Goal: Find specific page/section: Find specific page/section

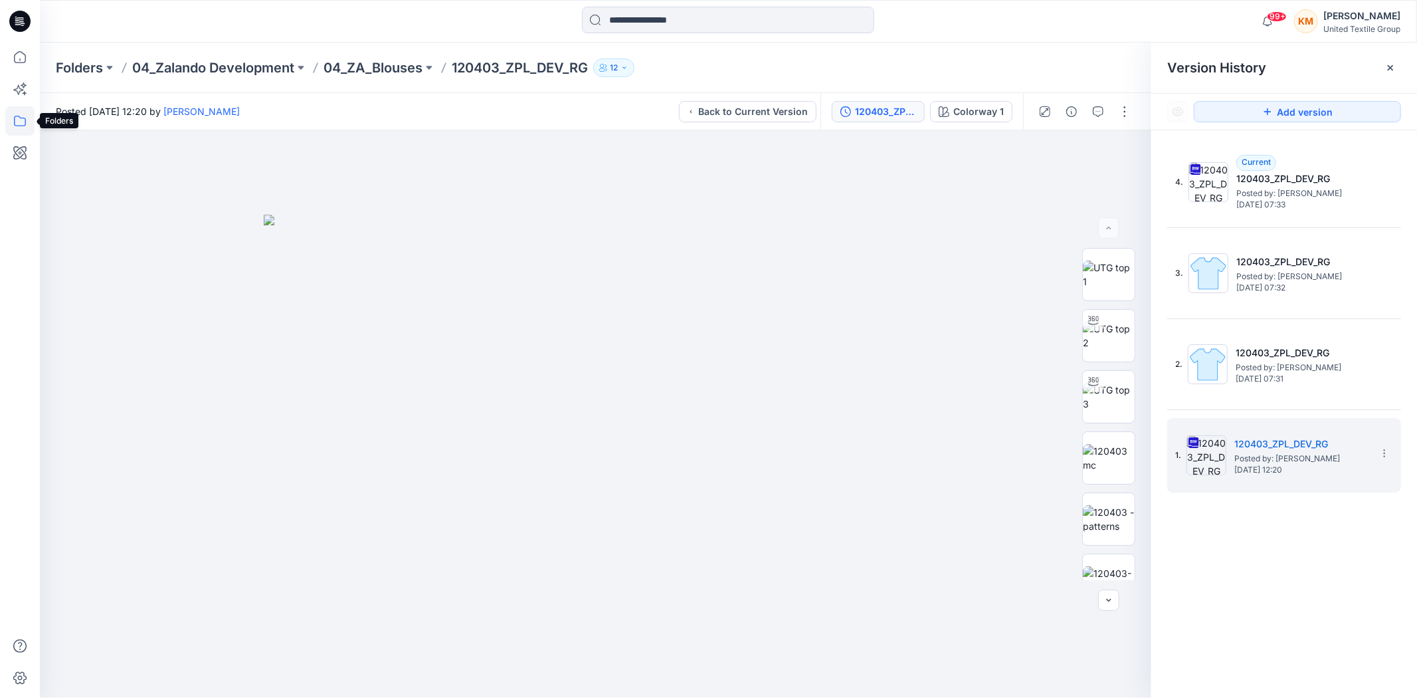
click at [23, 116] on icon at bounding box center [19, 120] width 29 height 29
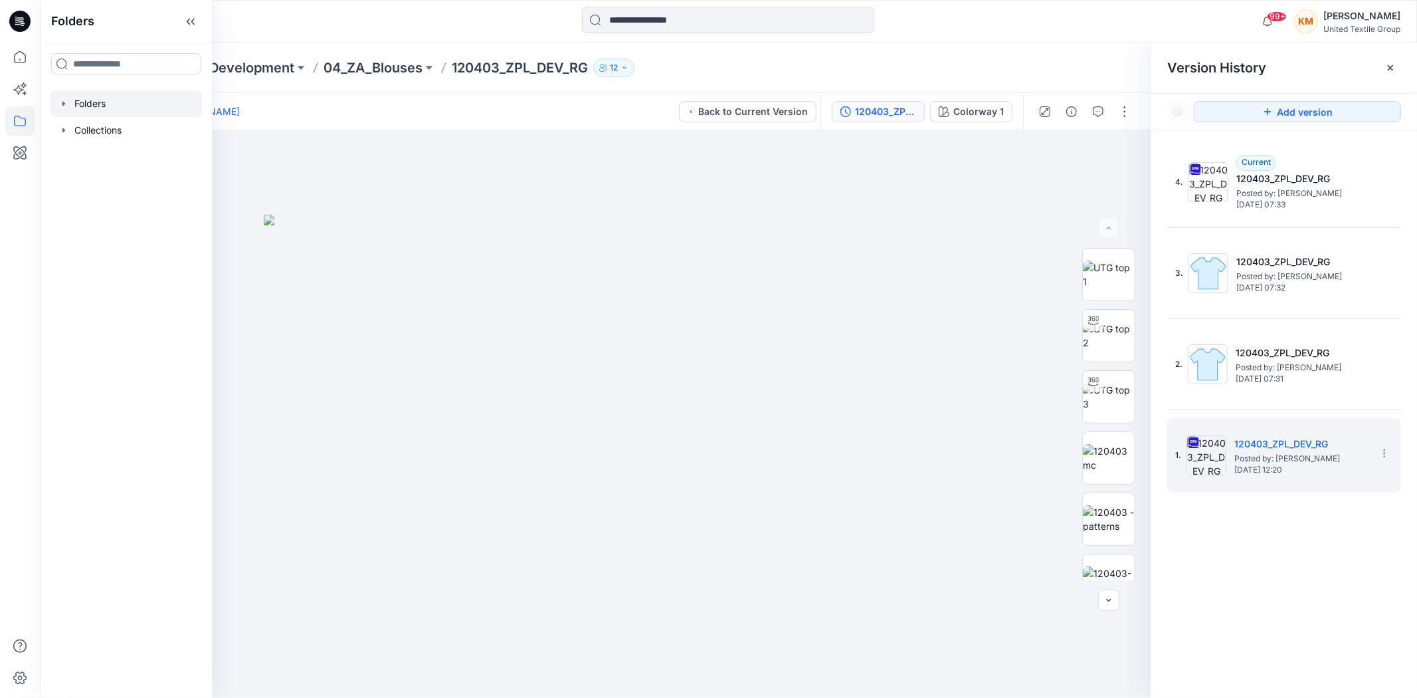
click at [120, 102] on div at bounding box center [127, 103] width 152 height 27
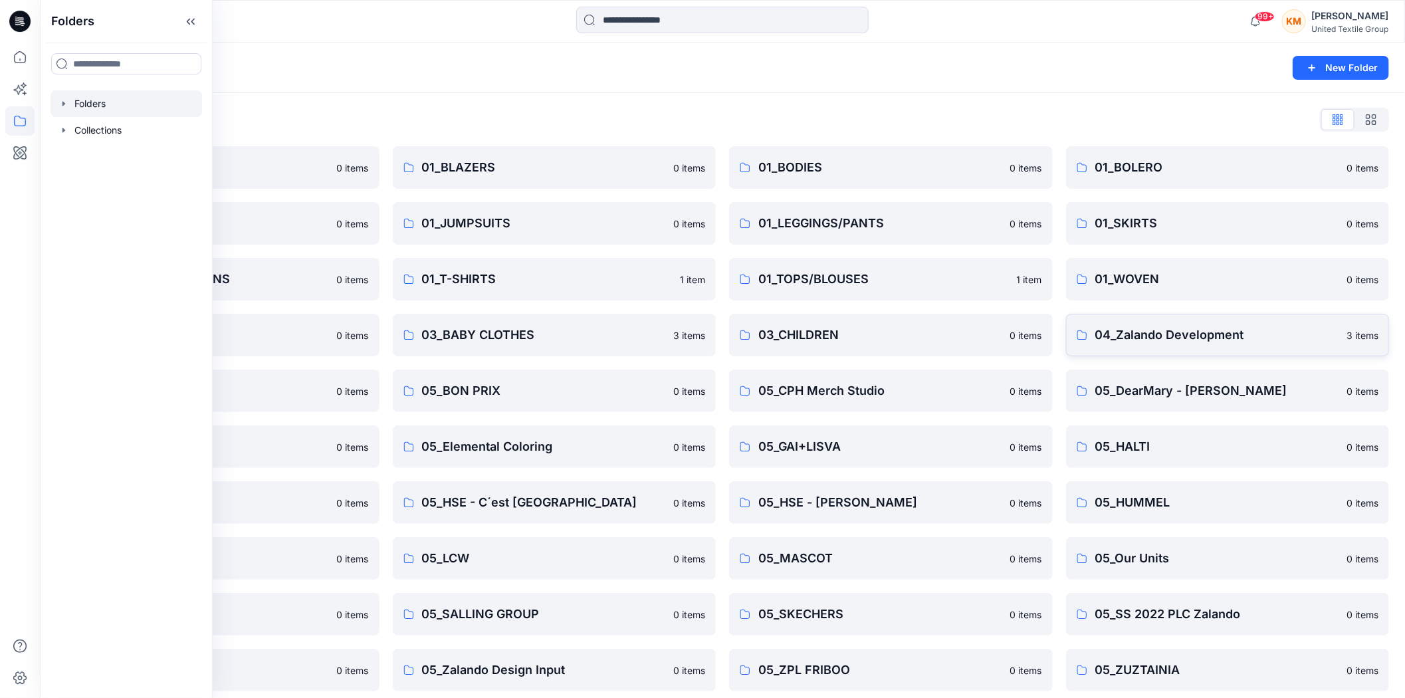
click at [1185, 339] on p "04_Zalando Development" at bounding box center [1217, 335] width 244 height 19
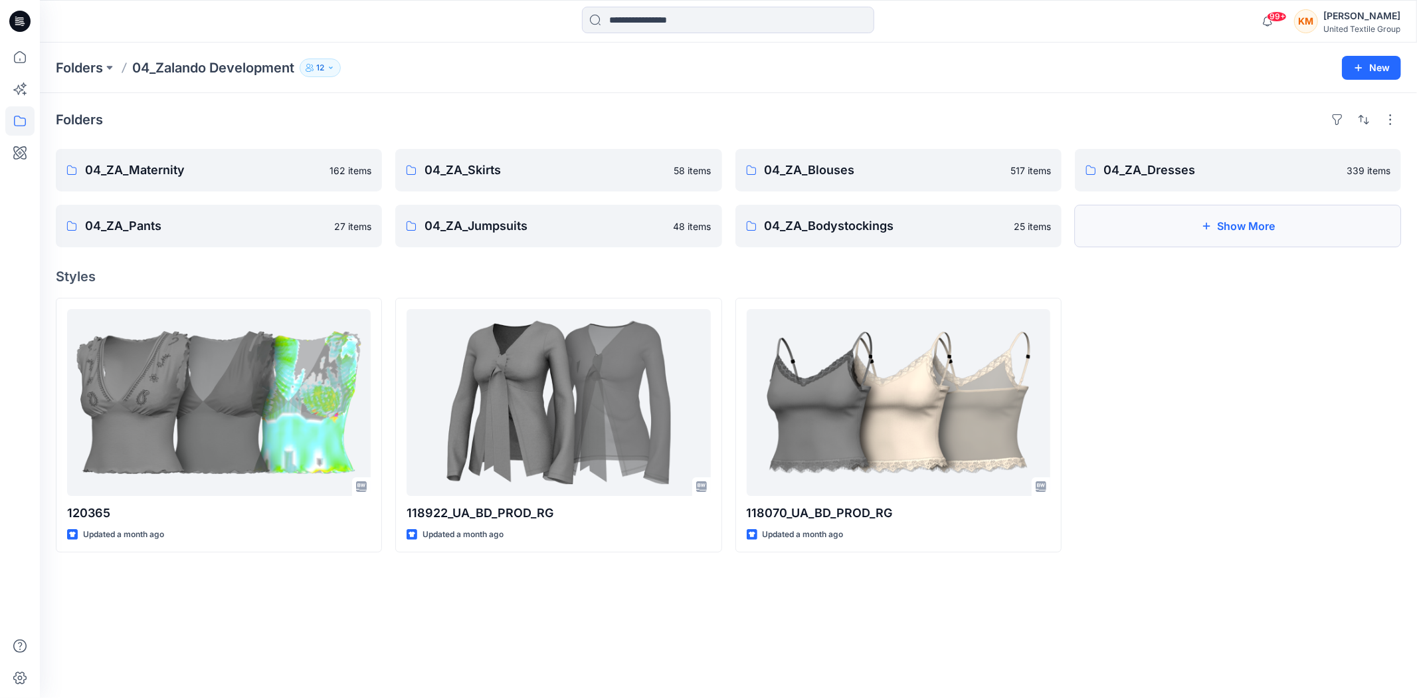
click at [1236, 217] on button "Show More" at bounding box center [1238, 226] width 326 height 43
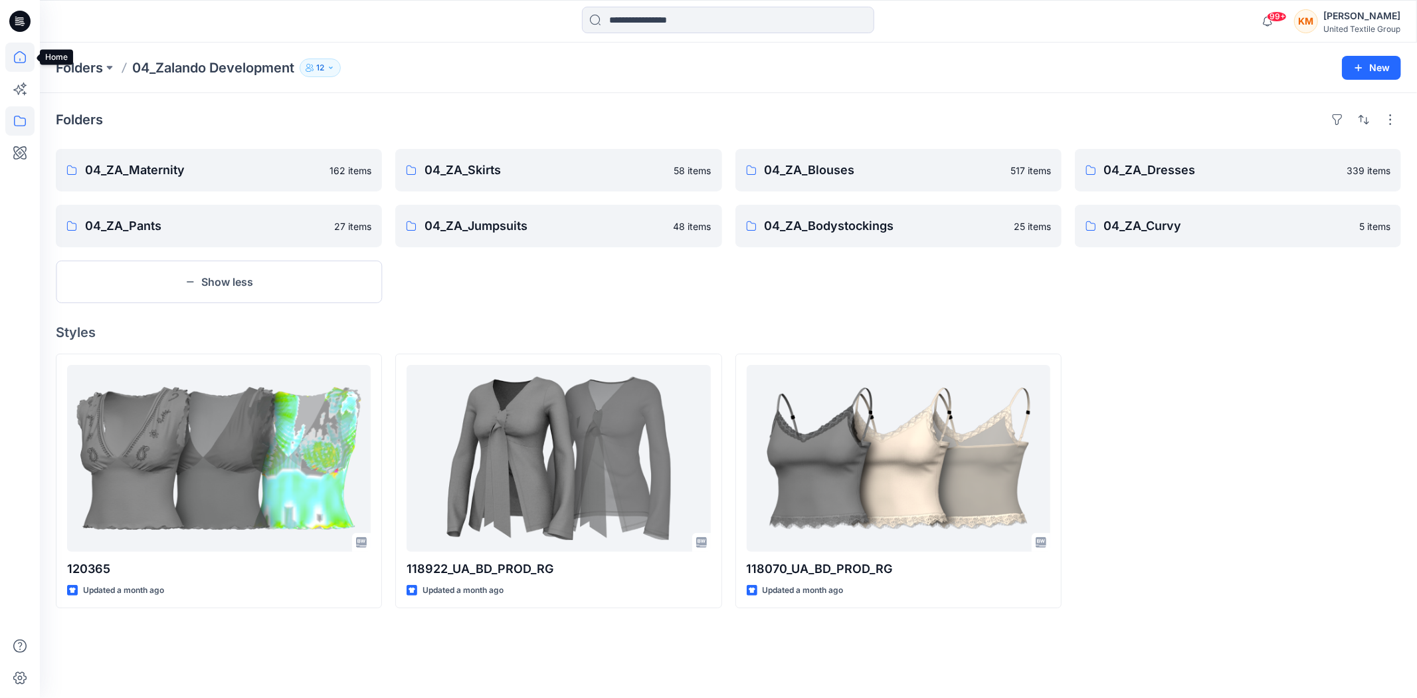
click at [16, 54] on icon at bounding box center [19, 57] width 29 height 29
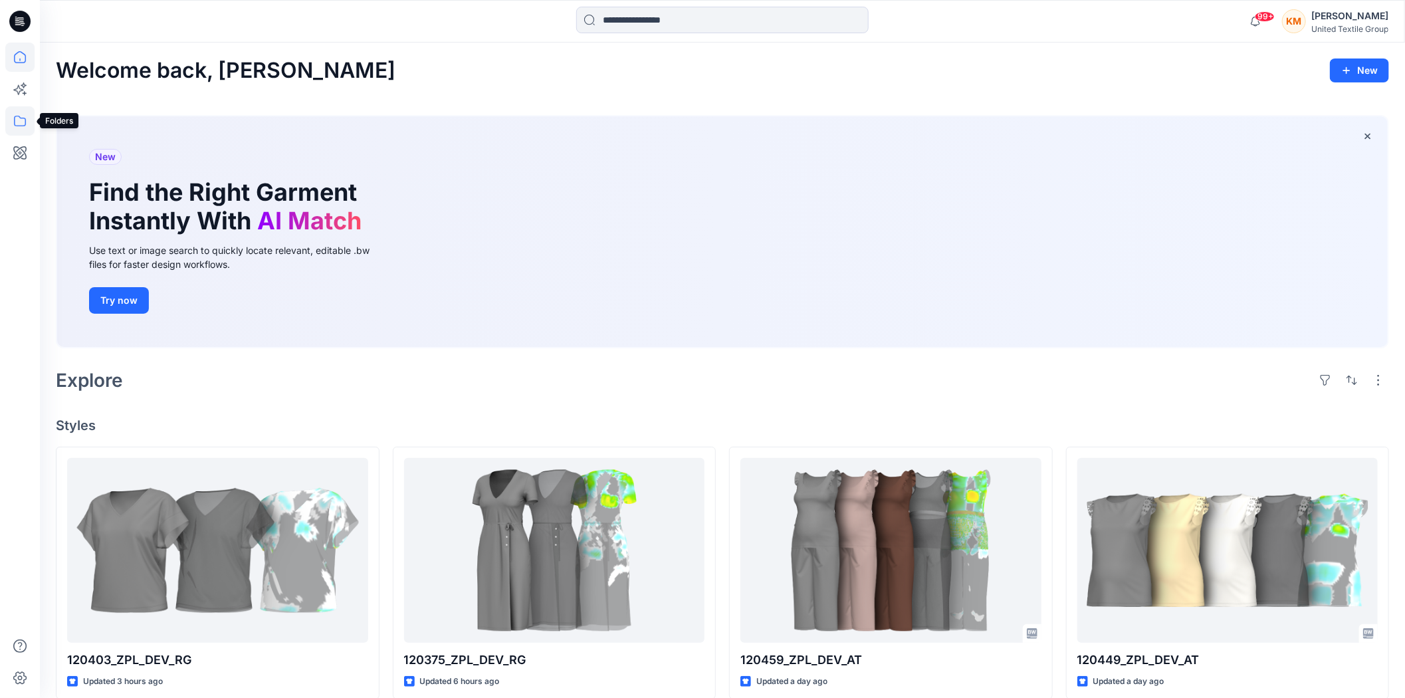
click at [16, 122] on icon at bounding box center [19, 120] width 29 height 29
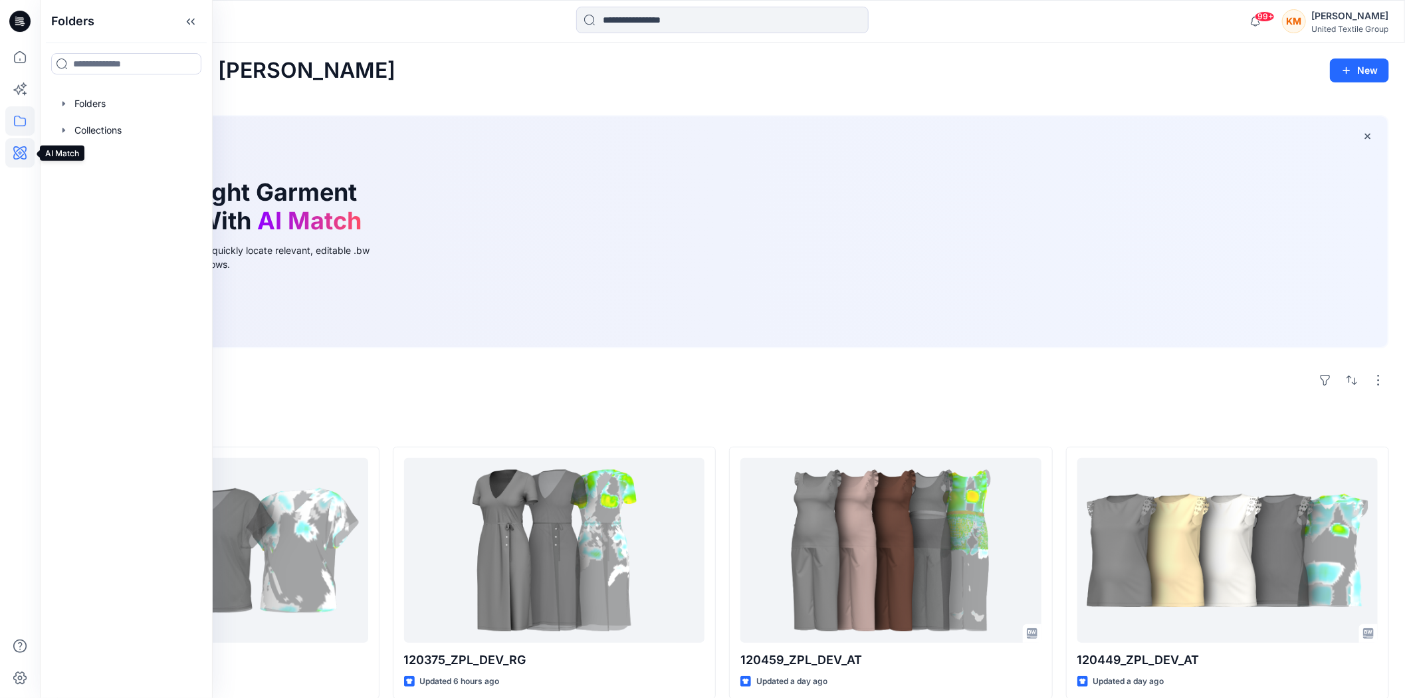
click at [15, 149] on icon at bounding box center [19, 152] width 29 height 29
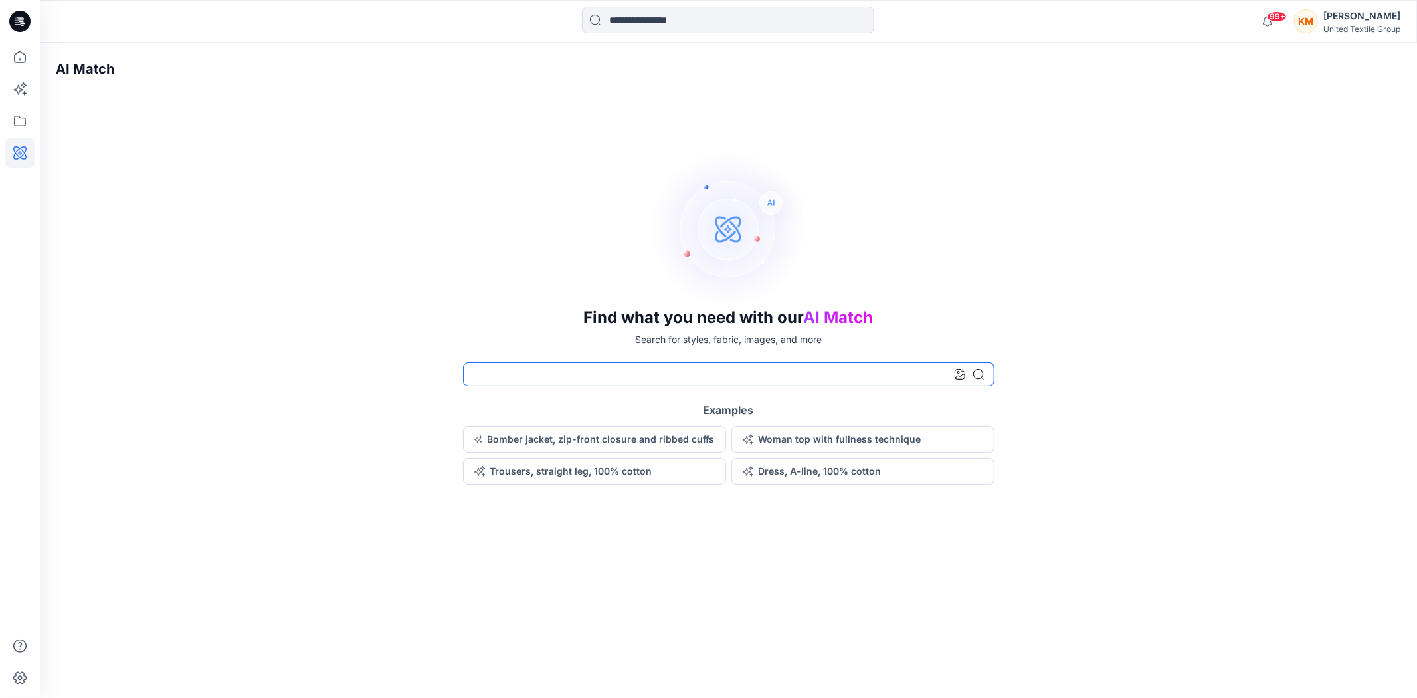
click at [553, 377] on input at bounding box center [729, 374] width 532 height 24
type input "******"
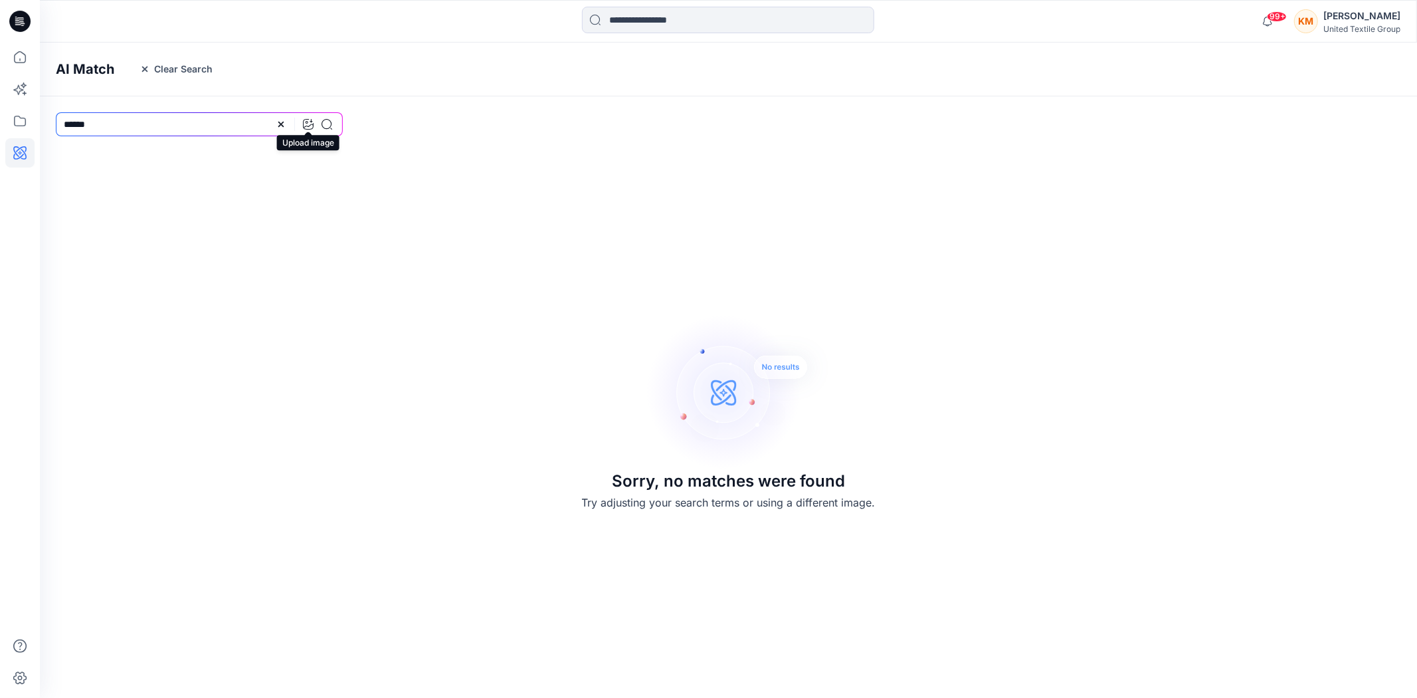
click at [308, 124] on icon at bounding box center [308, 124] width 11 height 11
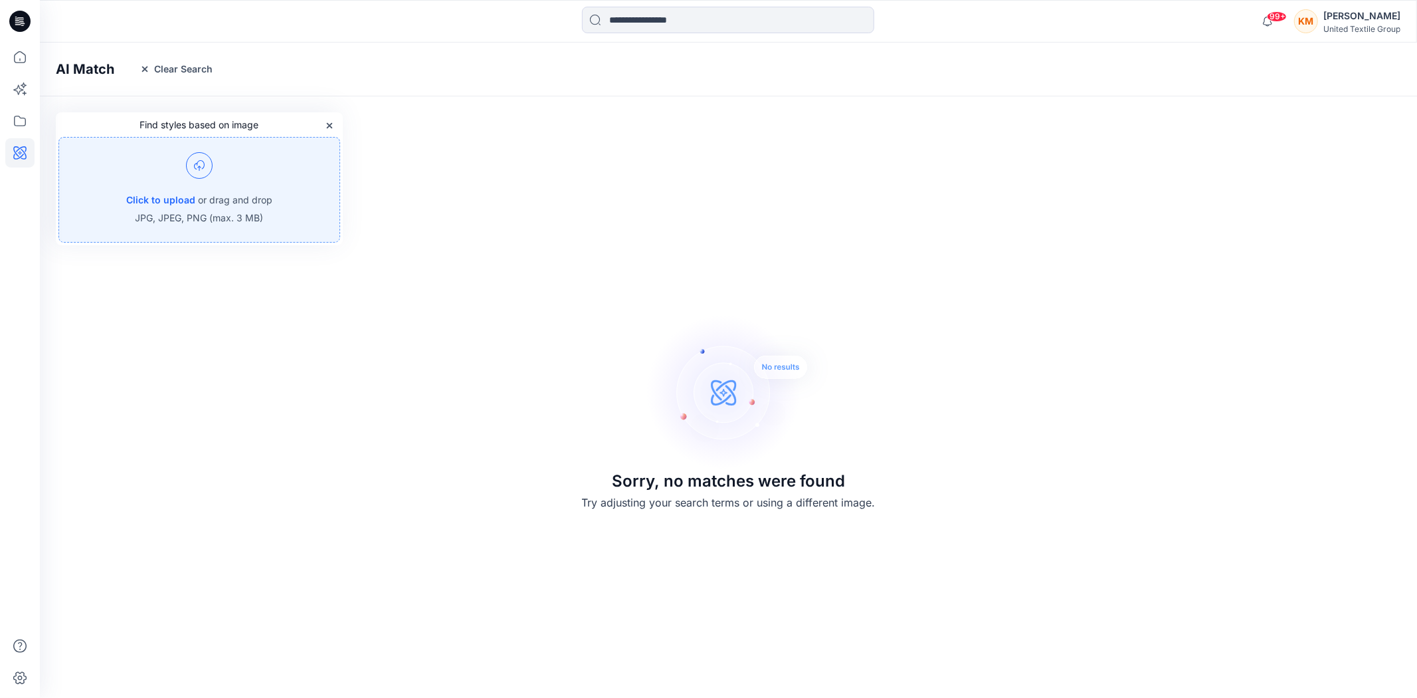
click at [191, 157] on img at bounding box center [199, 165] width 27 height 27
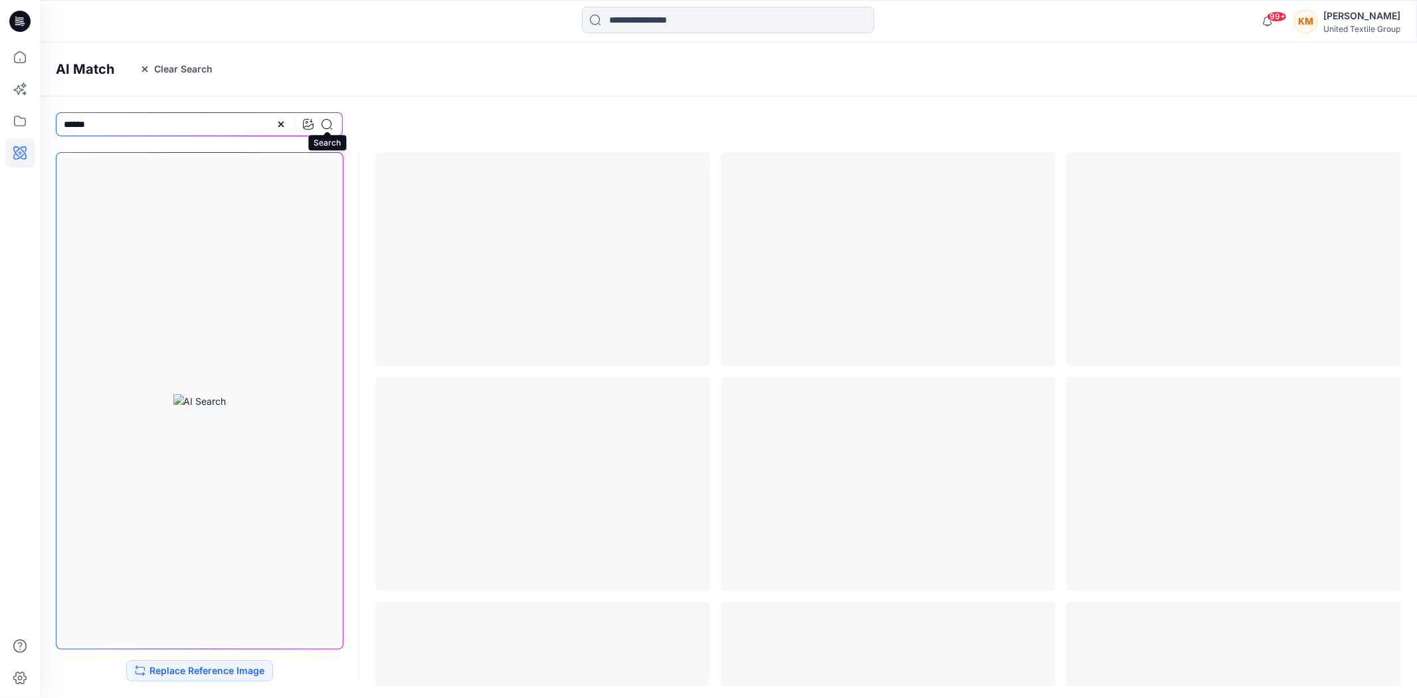
click at [330, 121] on icon at bounding box center [327, 124] width 11 height 11
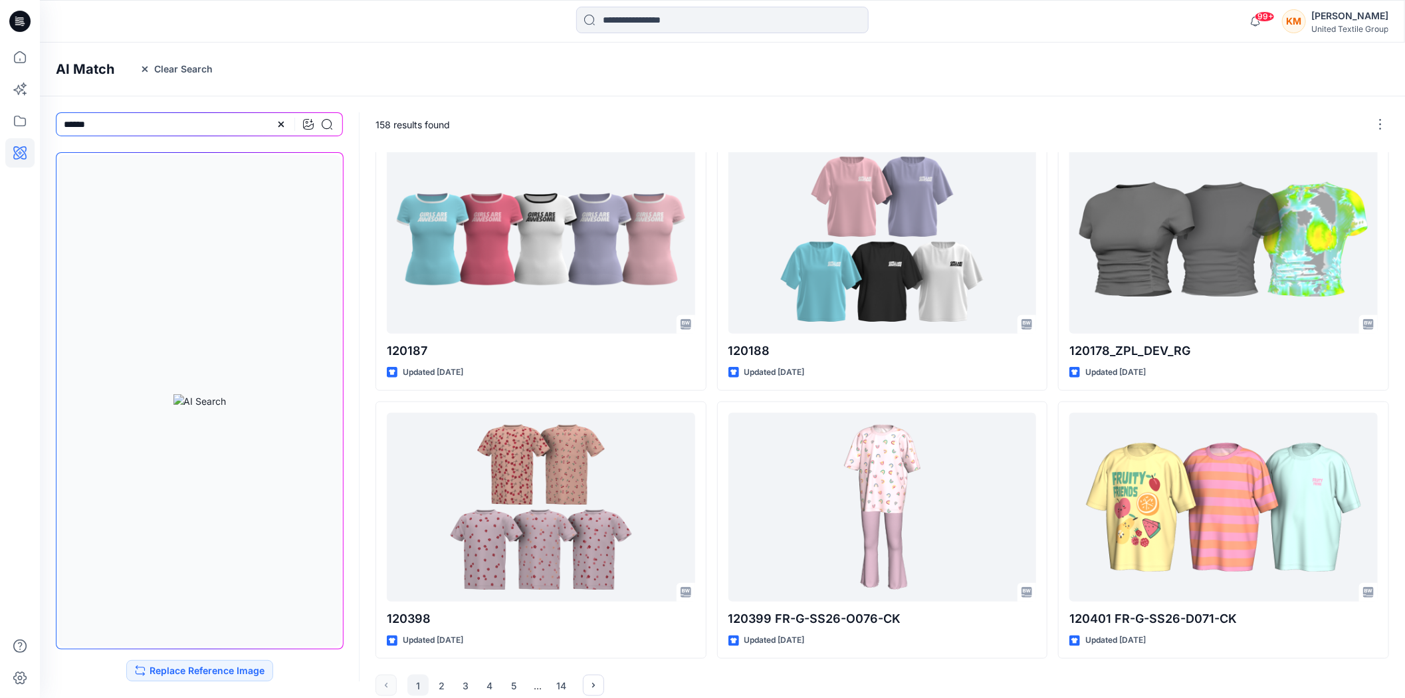
scroll to position [569, 0]
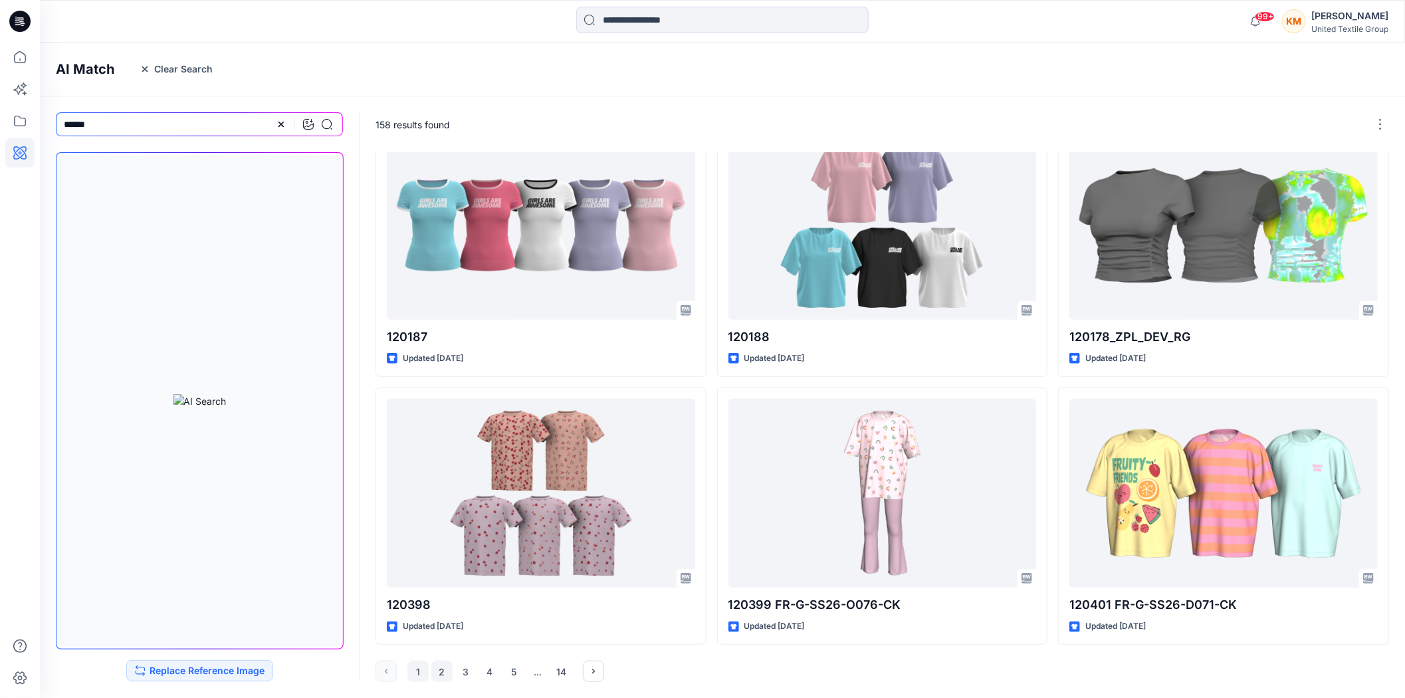
click at [445, 670] on button "2" at bounding box center [441, 671] width 21 height 21
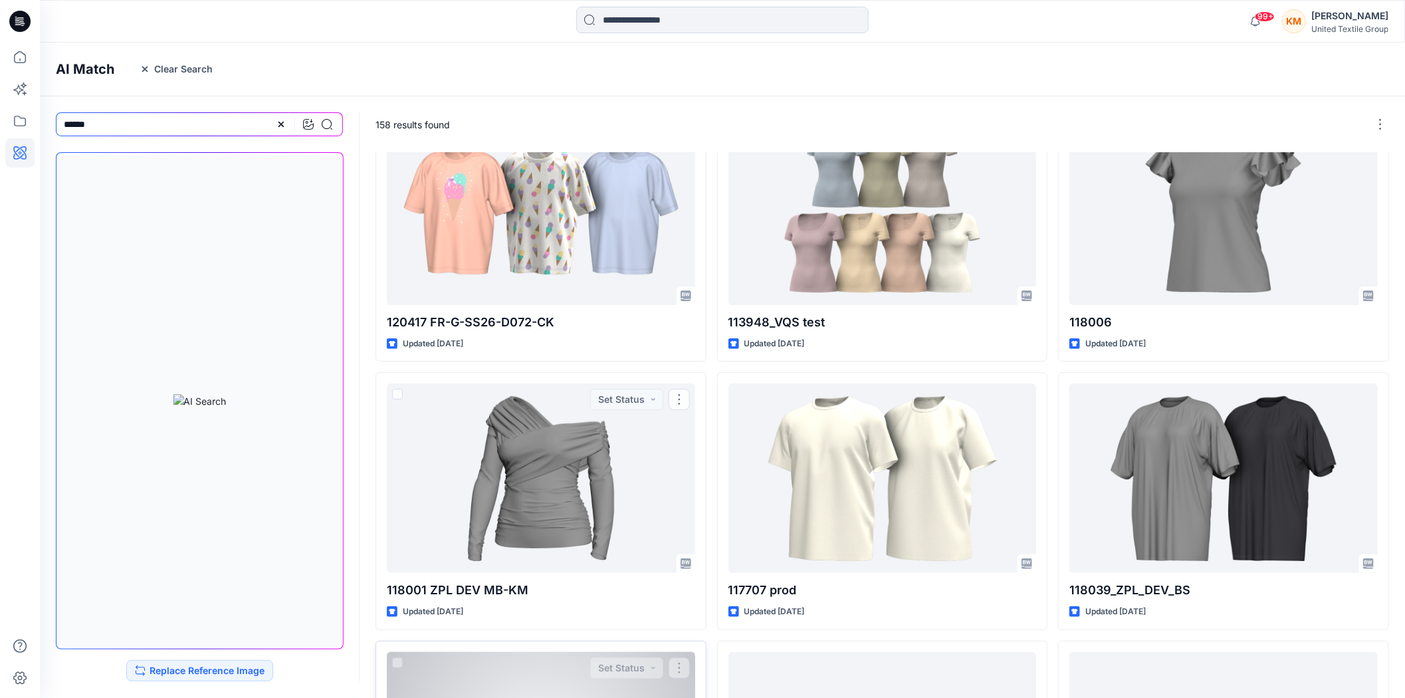
scroll to position [74, 0]
